Goal: Book appointment/travel/reservation

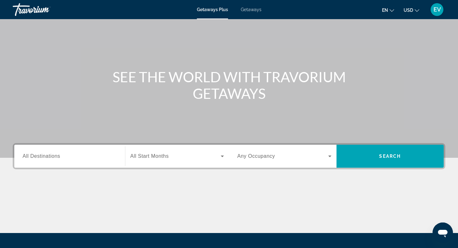
click at [108, 158] on input "Destination All Destinations" at bounding box center [70, 156] width 94 height 8
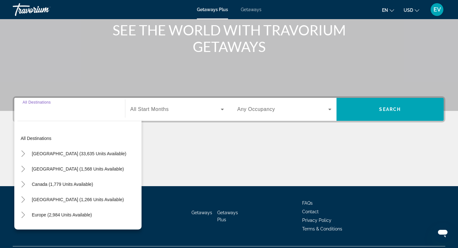
scroll to position [96, 0]
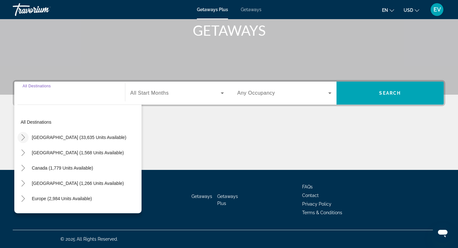
click at [24, 137] on icon "Toggle United States (33,635 units available)" at bounding box center [23, 137] width 6 height 6
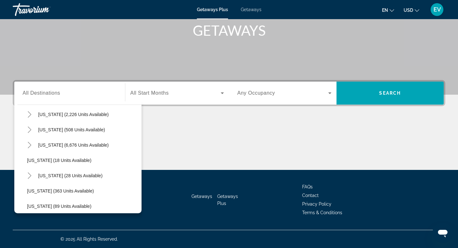
scroll to position [71, 0]
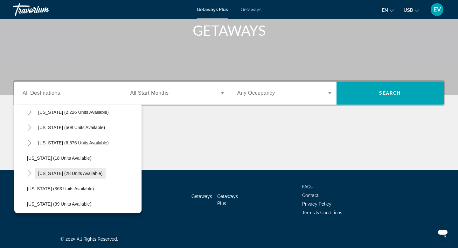
click at [88, 176] on span "Search widget" at bounding box center [70, 172] width 71 height 15
type input "**********"
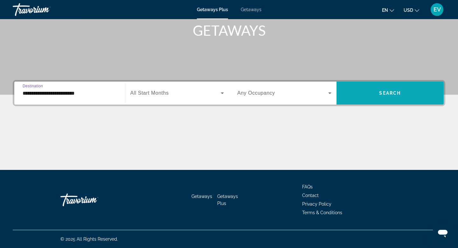
click at [369, 91] on span "Search widget" at bounding box center [391, 92] width 108 height 15
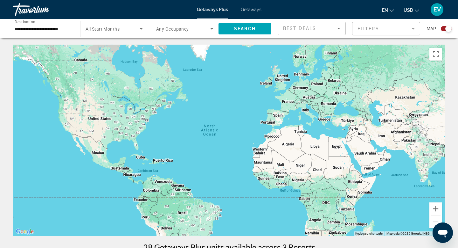
click at [245, 8] on span "Getaways" at bounding box center [251, 9] width 21 height 5
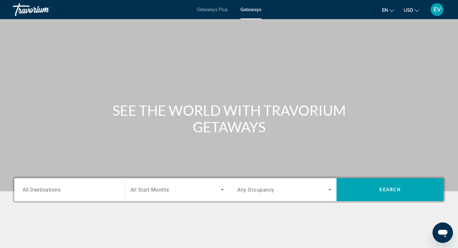
click at [57, 186] on span "All Destinations" at bounding box center [42, 189] width 38 height 6
click at [57, 186] on input "Destination All Destinations" at bounding box center [70, 190] width 94 height 8
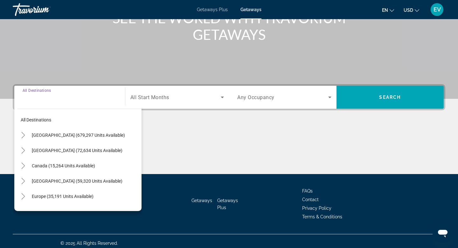
scroll to position [96, 0]
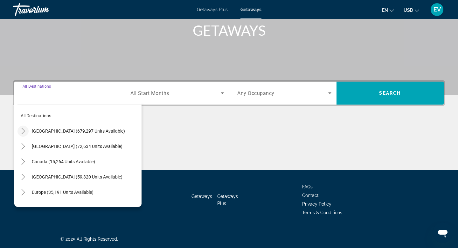
click at [23, 130] on icon "Toggle United States (679,297 units available)" at bounding box center [23, 131] width 6 height 6
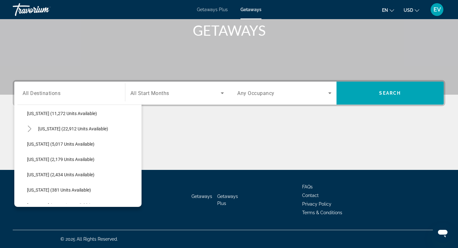
scroll to position [160, 0]
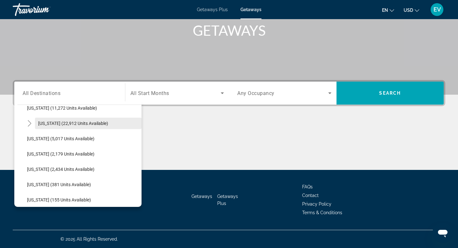
click at [69, 129] on span "Search widget" at bounding box center [88, 122] width 107 height 15
type input "**********"
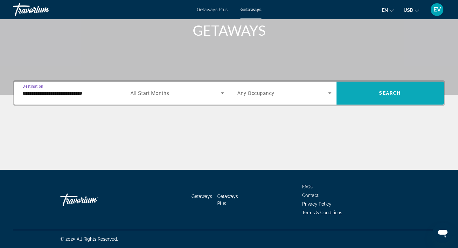
click at [376, 96] on span "Search widget" at bounding box center [391, 92] width 108 height 15
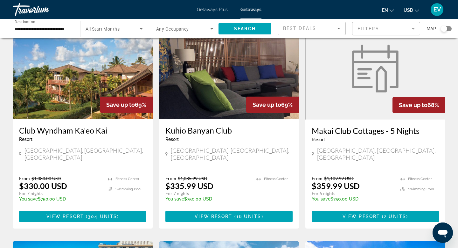
scroll to position [528, 0]
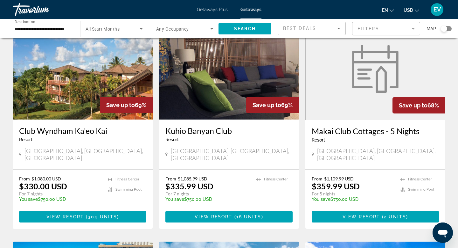
drag, startPoint x: 164, startPoint y: 101, endPoint x: 232, endPoint y: 104, distance: 68.2
click at [232, 119] on div "Kuhio Banyan Club Resort - This is an adults only resort Honolulu, HI, USA" at bounding box center [229, 144] width 140 height 50
copy h3 "Kuhio Banyan Club"
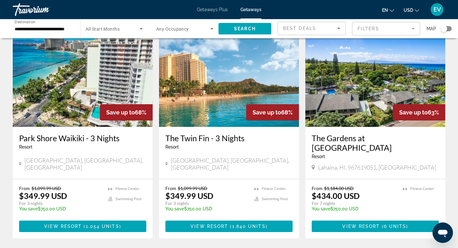
scroll to position [745, 0]
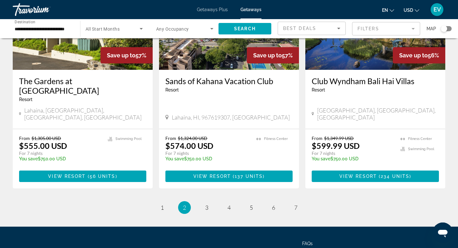
scroll to position [789, 0]
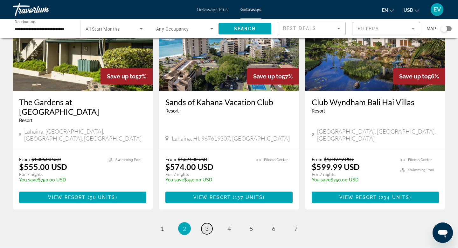
click at [205, 223] on link "page 3" at bounding box center [206, 228] width 11 height 11
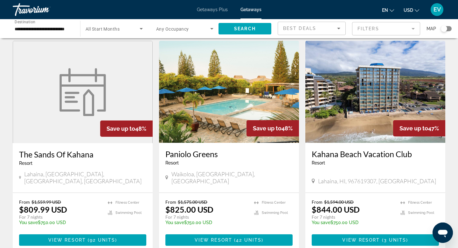
scroll to position [811, 0]
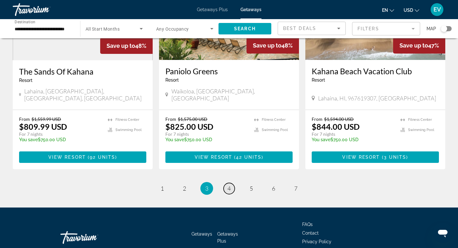
click at [229, 185] on span "4" at bounding box center [228, 188] width 3 height 7
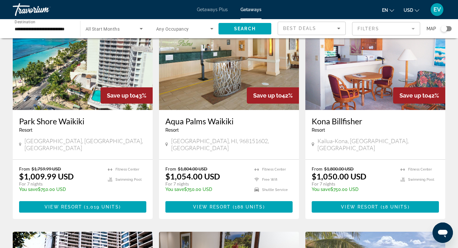
scroll to position [473, 0]
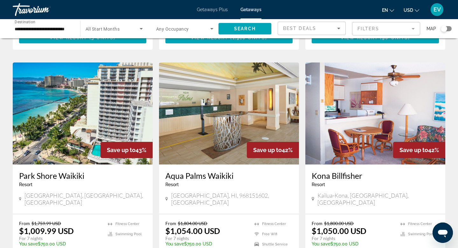
click at [70, 29] on input "**********" at bounding box center [43, 29] width 57 height 8
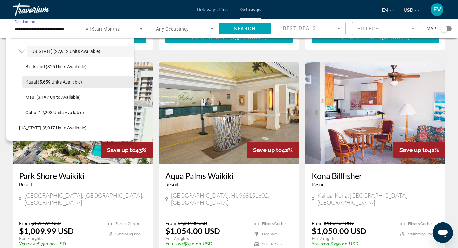
scroll to position [167, 0]
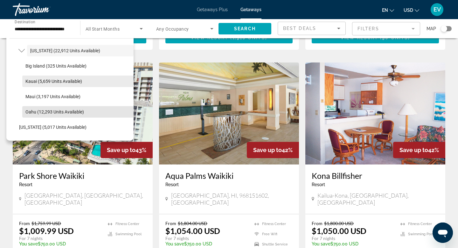
click at [30, 112] on span "Oahu (12,293 units available)" at bounding box center [54, 111] width 59 height 5
type input "**********"
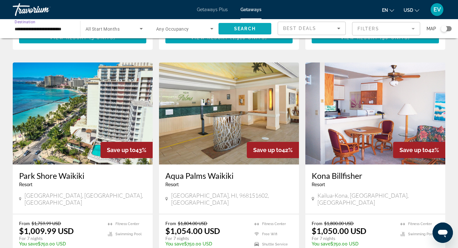
click at [230, 29] on span "Search widget" at bounding box center [245, 28] width 53 height 15
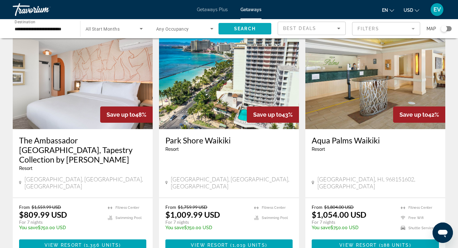
scroll to position [792, 0]
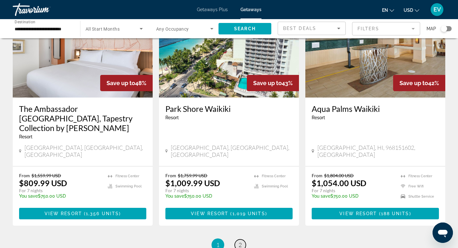
click at [243, 239] on link "page 2" at bounding box center [240, 244] width 11 height 11
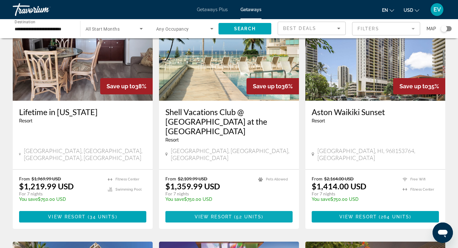
scroll to position [293, 0]
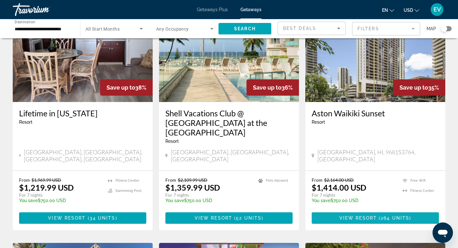
click at [376, 215] on span "View Resort" at bounding box center [358, 217] width 38 height 5
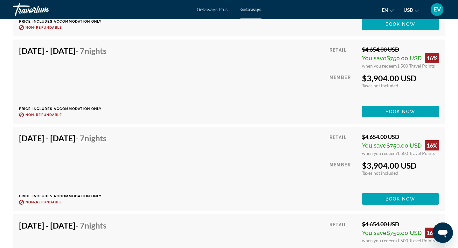
scroll to position [5202, 0]
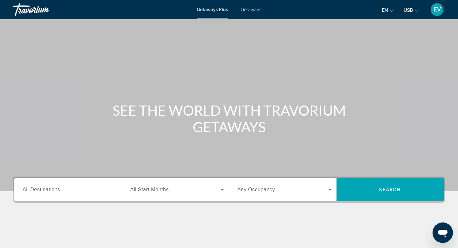
click at [249, 10] on span "Getaways" at bounding box center [251, 9] width 21 height 5
click at [100, 179] on div "Destination All Destinations" at bounding box center [69, 189] width 104 height 23
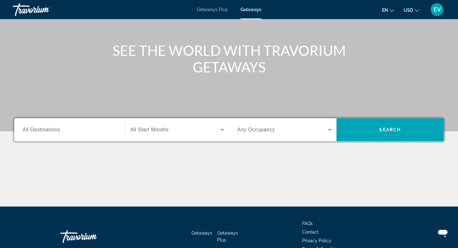
scroll to position [96, 0]
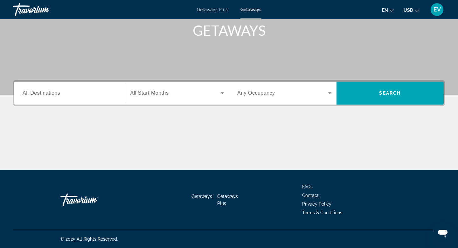
click at [88, 98] on div "Search widget" at bounding box center [70, 93] width 94 height 18
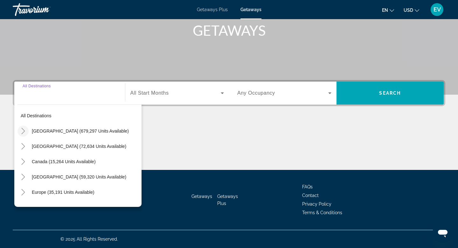
click at [23, 130] on icon "Toggle United States (679,297 units available)" at bounding box center [23, 131] width 6 height 6
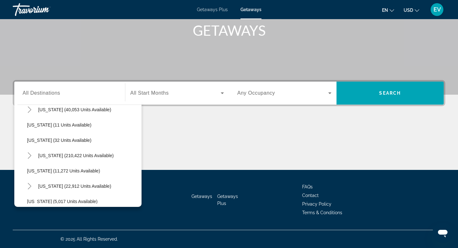
scroll to position [104, 0]
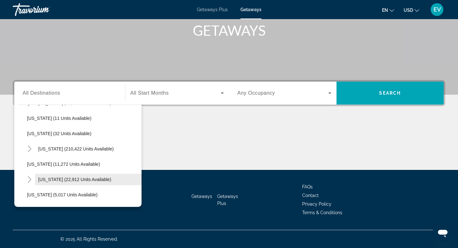
click at [69, 178] on span "[US_STATE] (22,912 units available)" at bounding box center [74, 179] width 73 height 5
type input "**********"
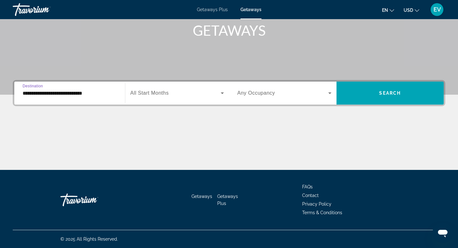
click at [206, 99] on div "Search widget" at bounding box center [177, 93] width 94 height 18
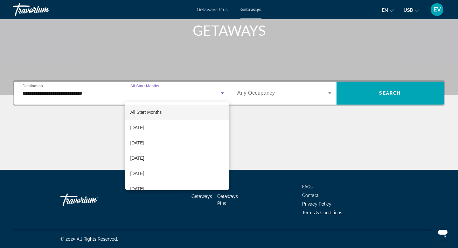
click at [206, 112] on mat-option "All Start Months" at bounding box center [177, 111] width 104 height 15
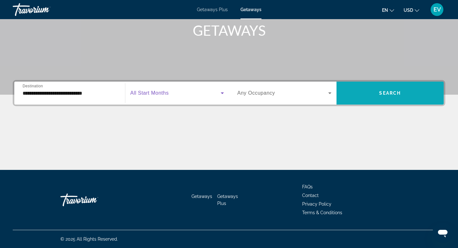
click at [392, 93] on span "Search" at bounding box center [390, 92] width 22 height 5
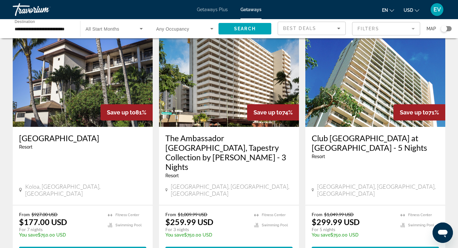
scroll to position [270, 0]
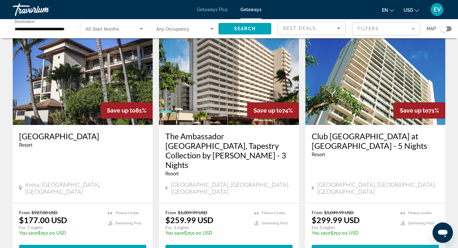
click at [382, 242] on span "Main content" at bounding box center [375, 249] width 127 height 15
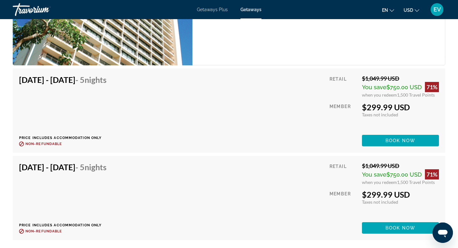
scroll to position [1144, 0]
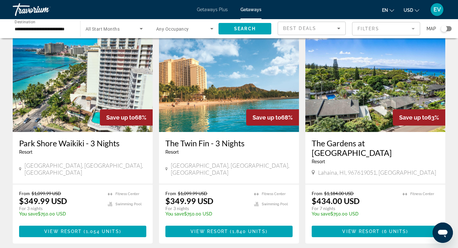
scroll to position [738, 0]
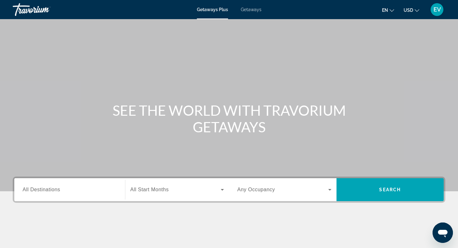
click at [248, 9] on span "Getaways" at bounding box center [251, 9] width 21 height 5
click at [85, 193] on input "Destination All Destinations" at bounding box center [70, 190] width 94 height 8
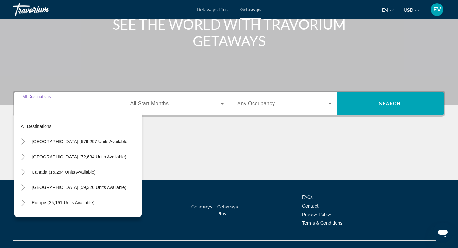
scroll to position [96, 0]
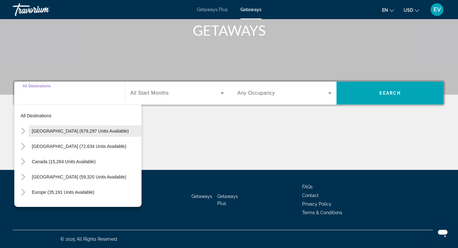
click at [81, 135] on span "Search widget" at bounding box center [85, 130] width 113 height 15
type input "**********"
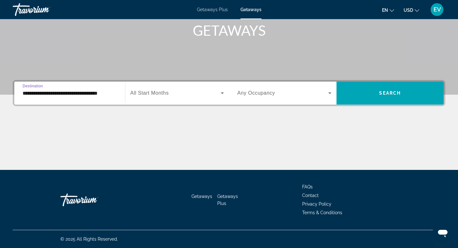
click at [166, 94] on span "All Start Months" at bounding box center [149, 92] width 38 height 5
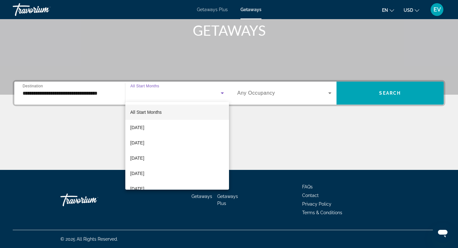
click at [164, 110] on mat-option "All Start Months" at bounding box center [177, 111] width 104 height 15
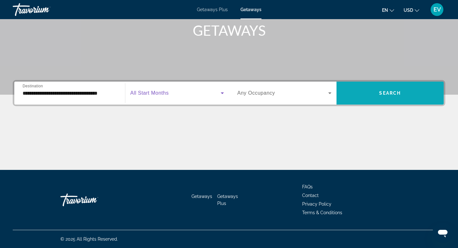
click at [374, 92] on span "Search widget" at bounding box center [391, 92] width 108 height 15
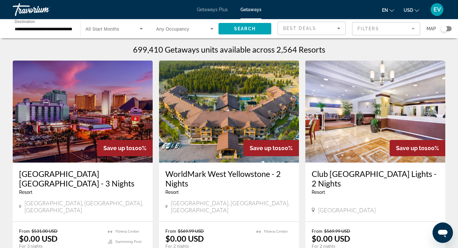
click at [67, 27] on input "**********" at bounding box center [43, 29] width 57 height 8
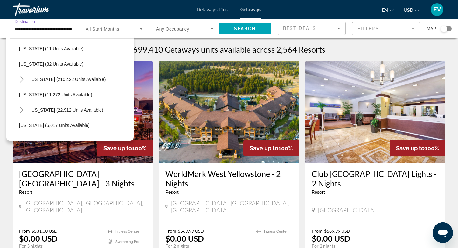
scroll to position [108, 0]
click at [41, 113] on span "Search widget" at bounding box center [80, 109] width 107 height 15
type input "**********"
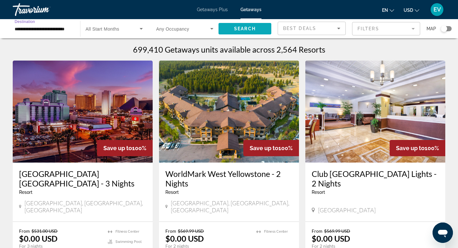
click at [231, 24] on span "Search widget" at bounding box center [245, 28] width 53 height 15
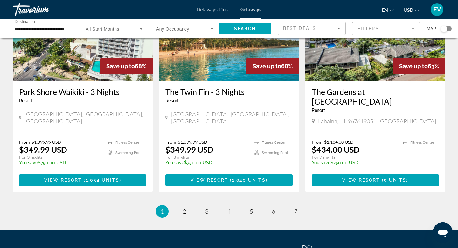
scroll to position [811, 0]
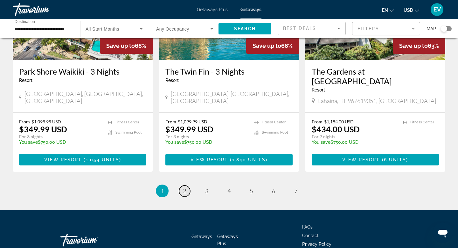
click at [183, 185] on link "page 2" at bounding box center [184, 190] width 11 height 11
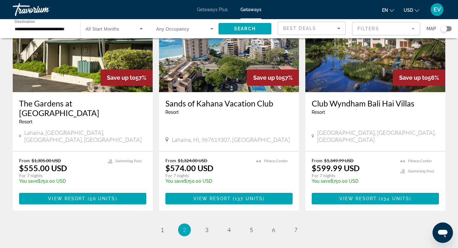
scroll to position [810, 0]
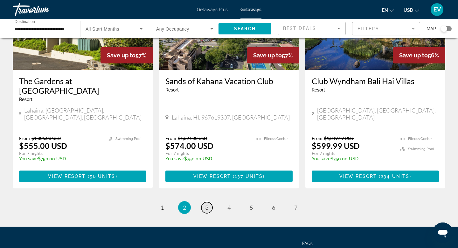
click at [202, 202] on link "page 3" at bounding box center [206, 207] width 11 height 11
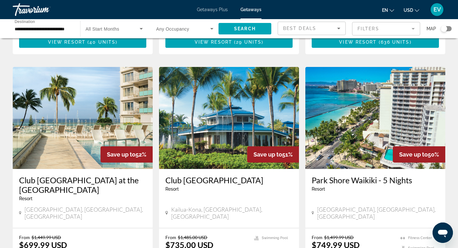
scroll to position [247, 0]
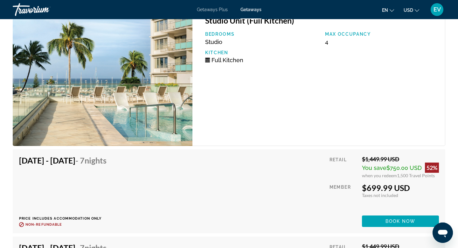
scroll to position [1065, 0]
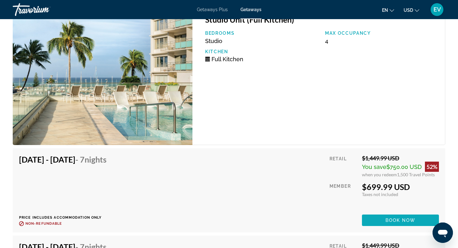
click at [366, 214] on span "Main content" at bounding box center [400, 219] width 77 height 15
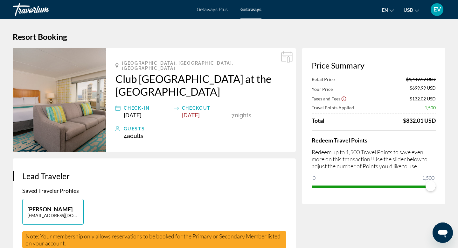
drag, startPoint x: 112, startPoint y: 68, endPoint x: 220, endPoint y: 84, distance: 109.4
click at [220, 84] on div "[GEOGRAPHIC_DATA], [GEOGRAPHIC_DATA], [GEOGRAPHIC_DATA] Club [GEOGRAPHIC_DATA] …" at bounding box center [201, 100] width 190 height 104
copy h2 "Club [GEOGRAPHIC_DATA] at the [GEOGRAPHIC_DATA]"
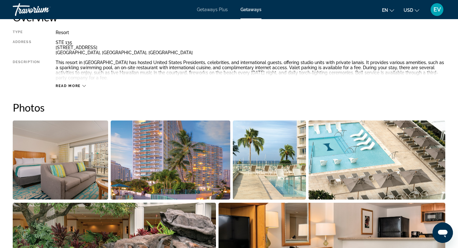
scroll to position [197, 0]
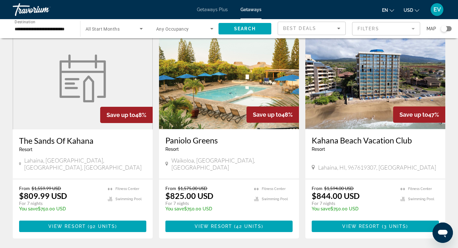
scroll to position [785, 0]
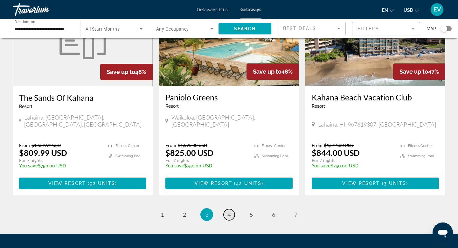
click at [230, 211] on span "4" at bounding box center [228, 214] width 3 height 7
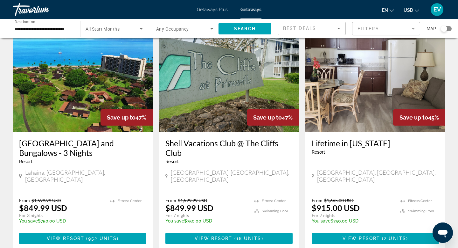
scroll to position [32, 0]
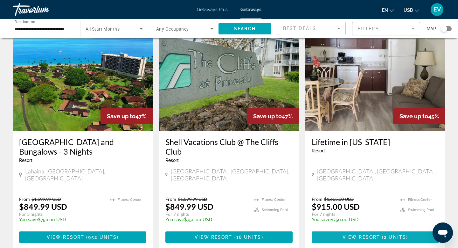
click at [343, 229] on span "Main content" at bounding box center [375, 236] width 127 height 15
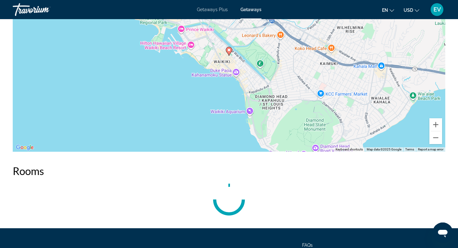
scroll to position [987, 0]
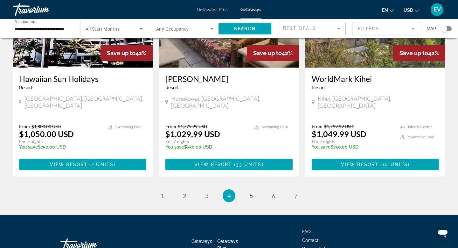
scroll to position [801, 0]
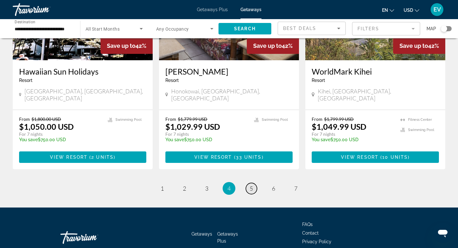
click at [248, 183] on link "page 5" at bounding box center [251, 188] width 11 height 11
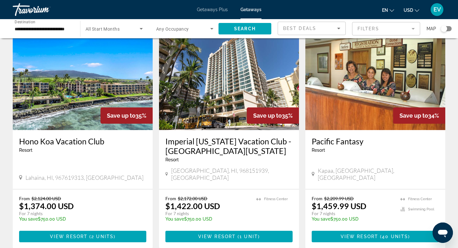
scroll to position [742, 0]
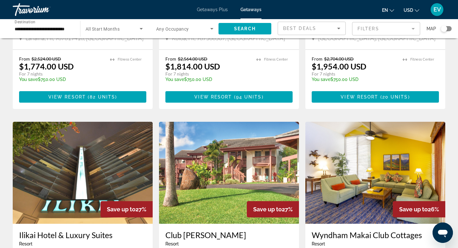
scroll to position [742, 0]
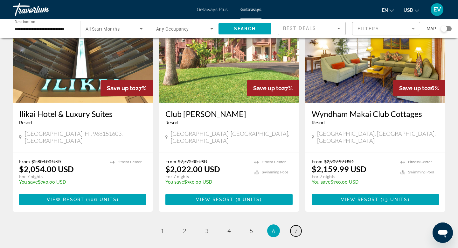
click at [298, 225] on link "page 7" at bounding box center [295, 230] width 11 height 11
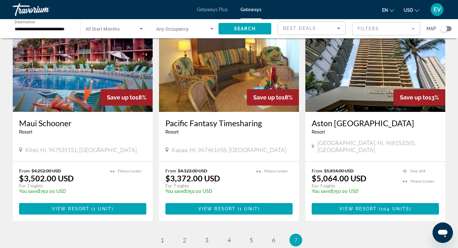
scroll to position [282, 0]
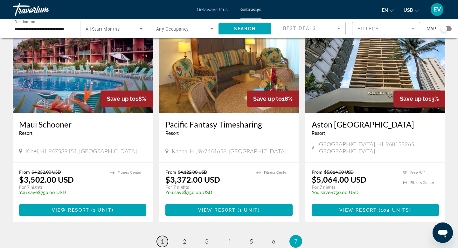
click at [164, 235] on link "page 1" at bounding box center [162, 240] width 11 height 11
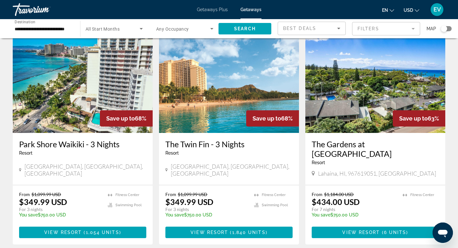
scroll to position [746, 0]
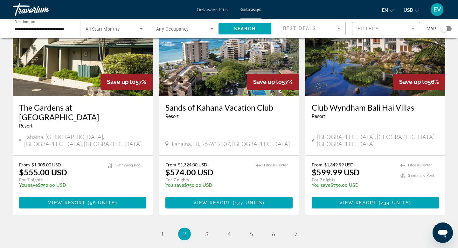
scroll to position [780, 0]
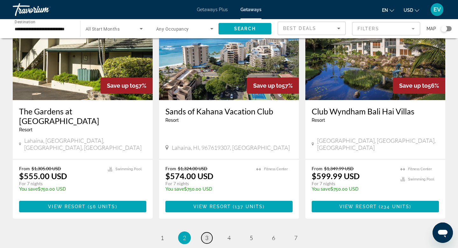
click at [207, 234] on span "3" at bounding box center [206, 237] width 3 height 7
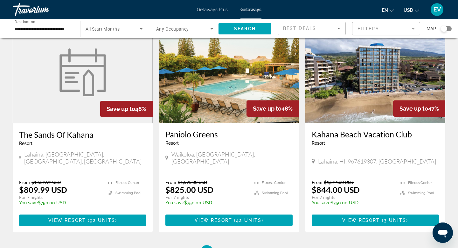
scroll to position [749, 0]
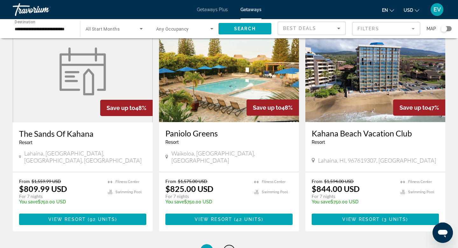
click at [233, 245] on link "page 4" at bounding box center [229, 250] width 11 height 11
